Goal: Check status: Check status

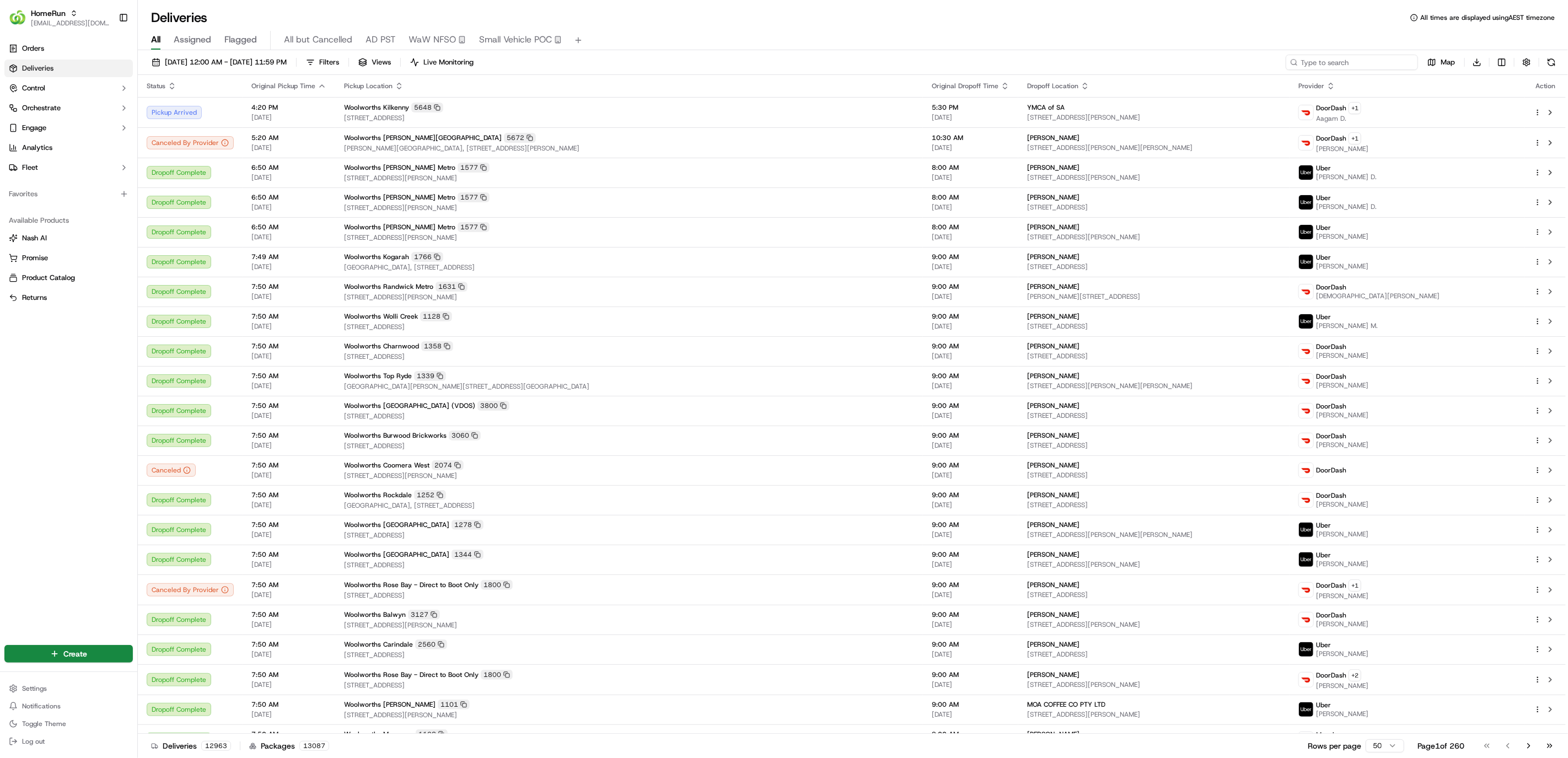
click at [1338, 57] on input at bounding box center [1352, 62] width 132 height 16
paste input "269847759"
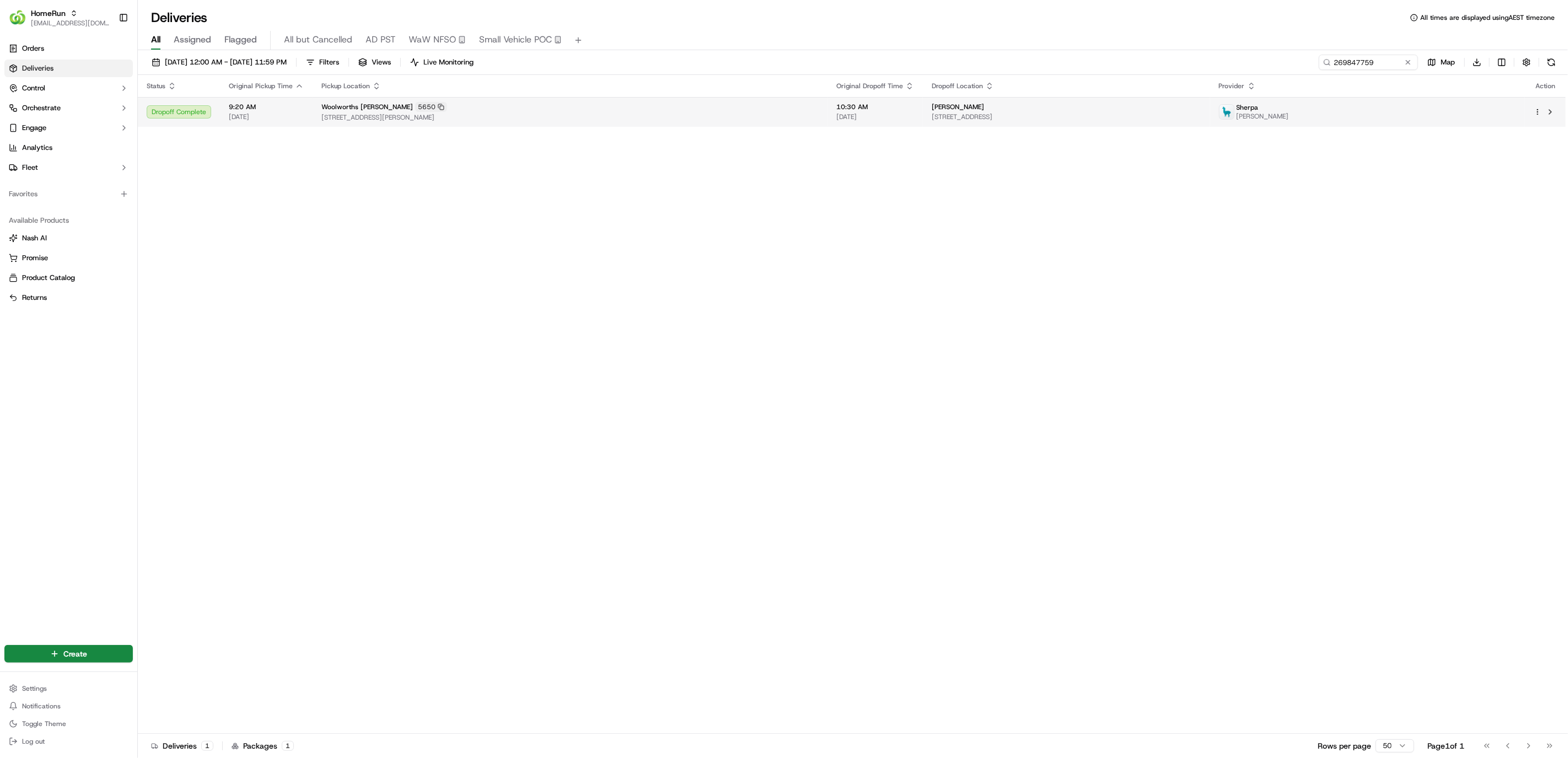
click at [554, 115] on span "[STREET_ADDRESS][PERSON_NAME]" at bounding box center [570, 118] width 497 height 9
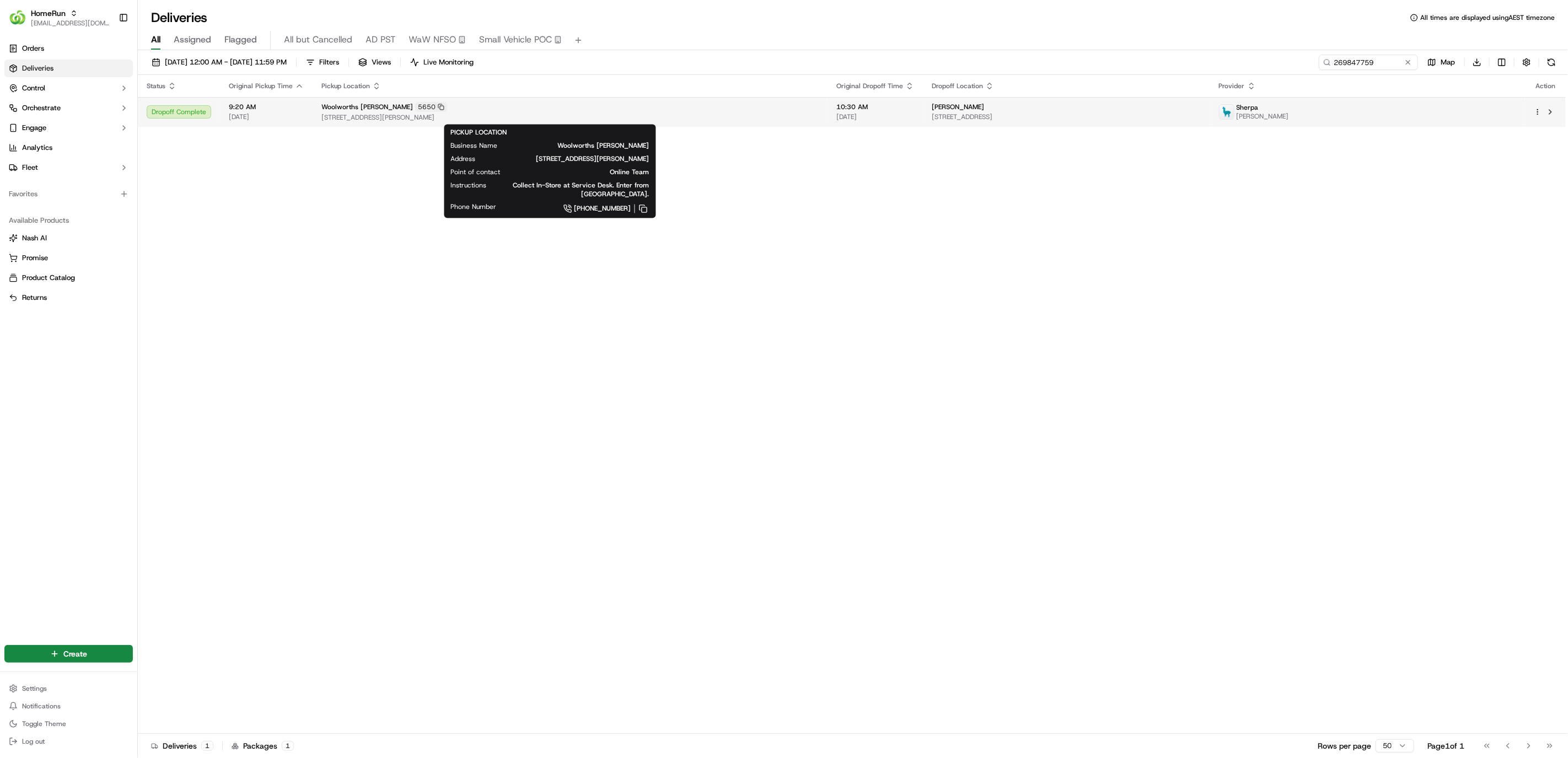
click at [552, 111] on div "Woolworths [PERSON_NAME] 5650" at bounding box center [570, 106] width 497 height 10
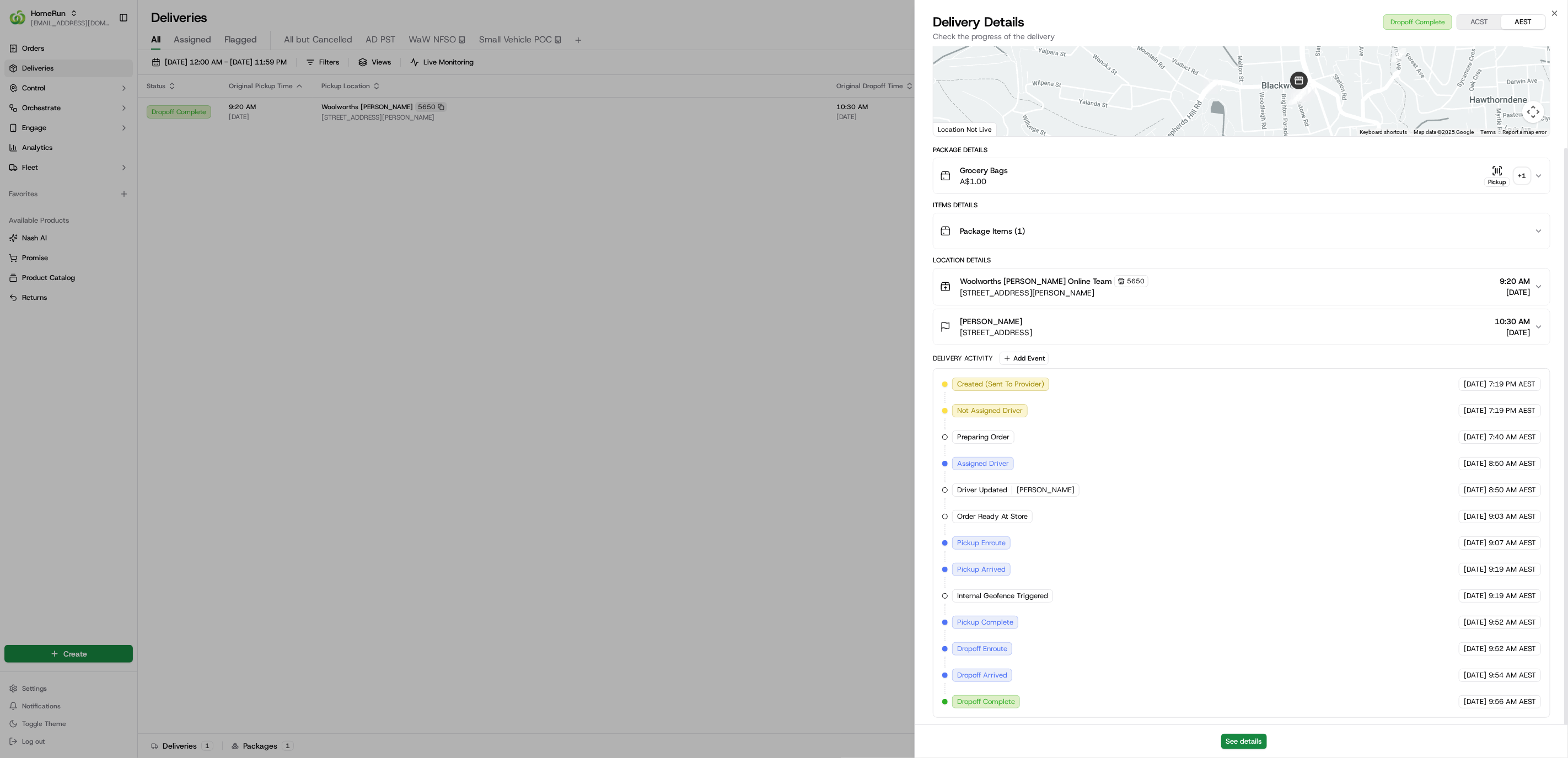
scroll to position [119, 0]
click at [1244, 742] on button "See details" at bounding box center [1244, 742] width 46 height 16
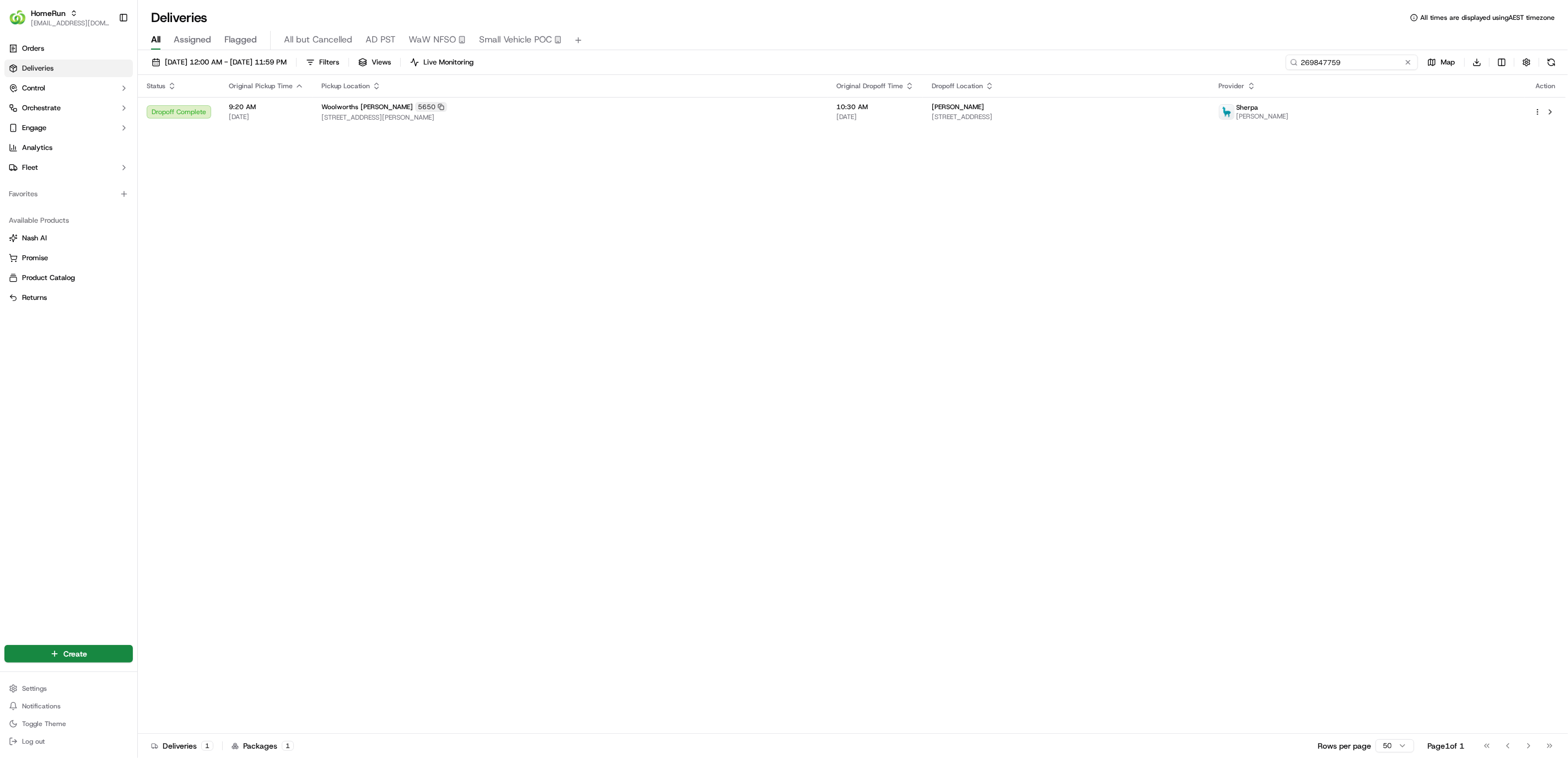
click at [1372, 61] on input "269847759" at bounding box center [1352, 62] width 132 height 16
paste input "82243"
type input "269882243"
click at [72, 41] on link "Orders" at bounding box center [68, 48] width 129 height 17
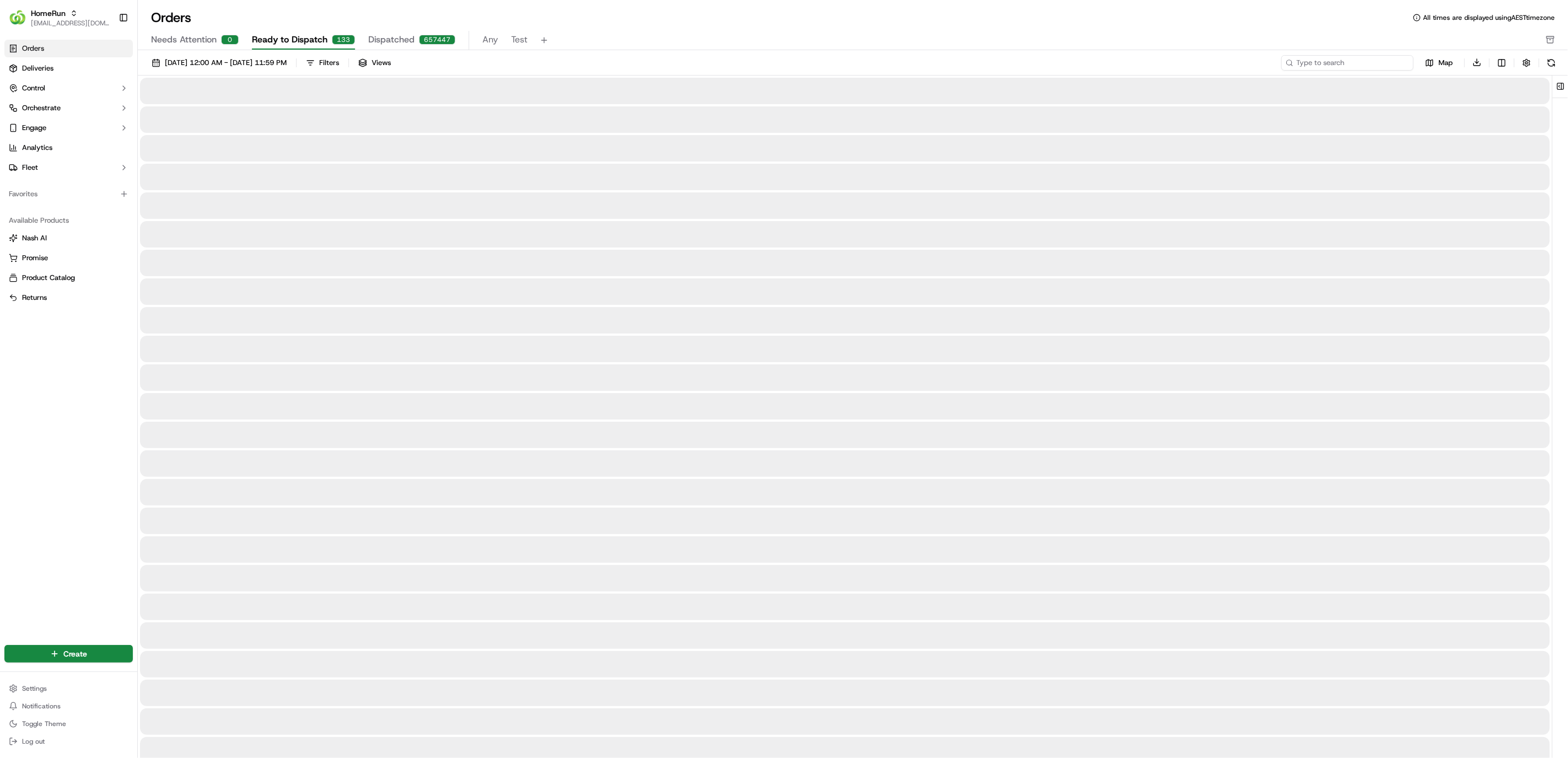
click at [1379, 61] on input at bounding box center [1347, 63] width 132 height 16
paste input "269882243"
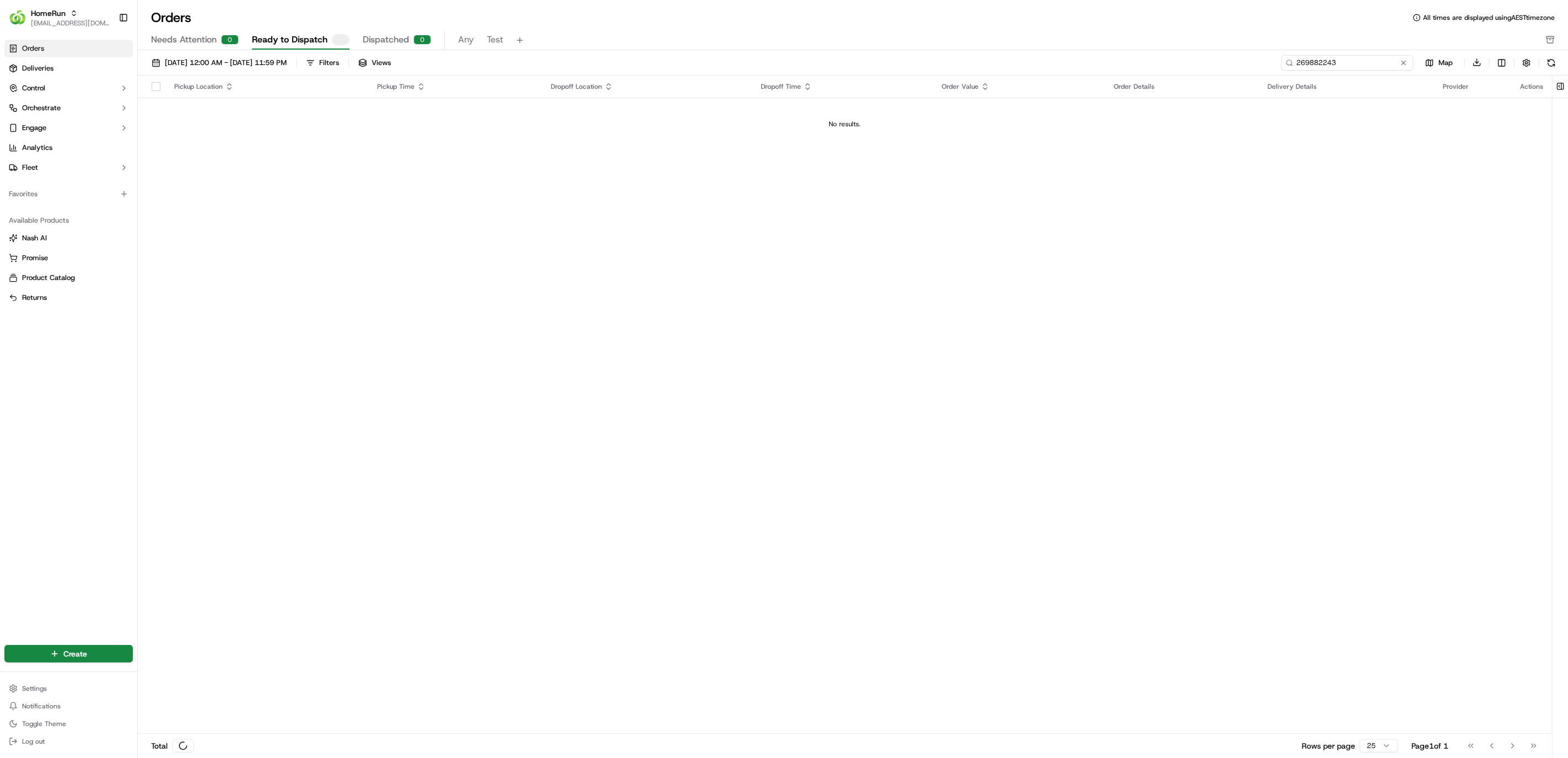
type input "269882243"
